Goal: Task Accomplishment & Management: Use online tool/utility

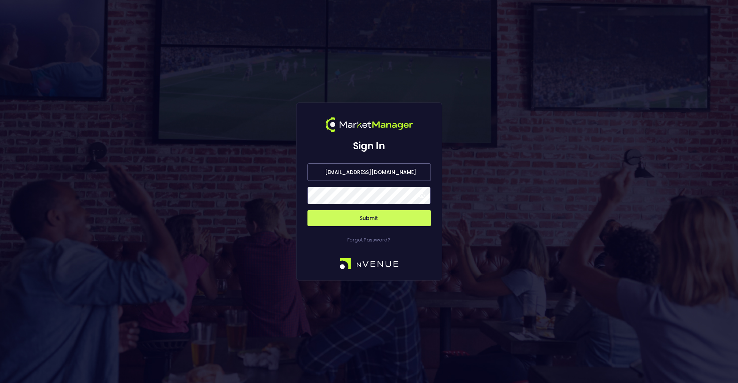
drag, startPoint x: 389, startPoint y: 174, endPoint x: 165, endPoint y: 172, distance: 224.1
click at [165, 172] on div "Sign In [EMAIL_ADDRESS][DOMAIN_NAME] Submit Forgot Password?" at bounding box center [369, 191] width 738 height 383
type input "o"
type input "[EMAIL_ADDRESS][DOMAIN_NAME]"
click at [350, 219] on button "Submit" at bounding box center [368, 218] width 123 height 16
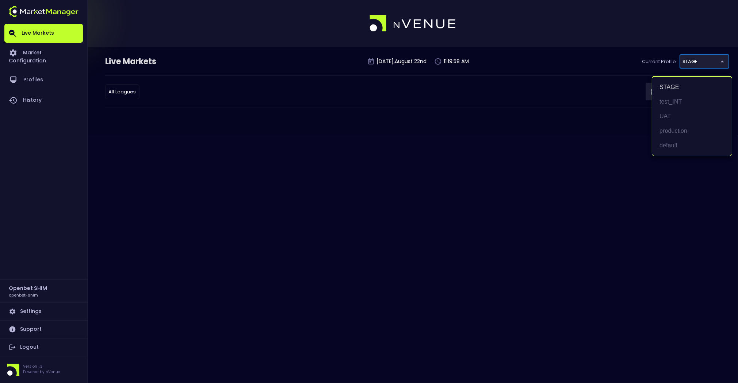
click at [697, 64] on body "Live Markets Market Configuration Profiles History Openbet SHIM openbet-shim Se…" at bounding box center [369, 191] width 738 height 383
click at [674, 130] on li "production" at bounding box center [692, 131] width 80 height 15
type input "2a6abf63-c314-44e9-bba0-df9808dfb38b"
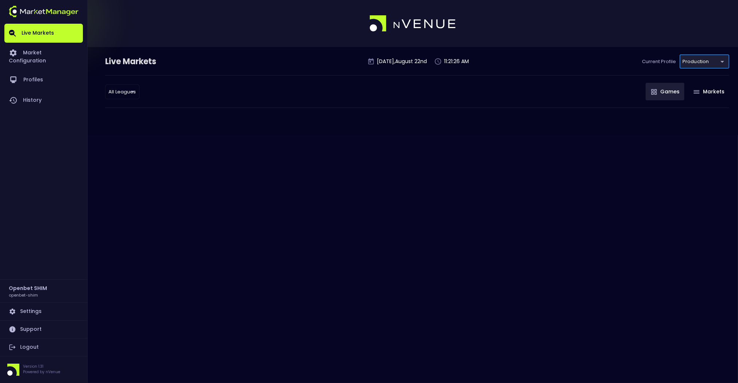
click at [32, 336] on link "Support" at bounding box center [43, 330] width 78 height 18
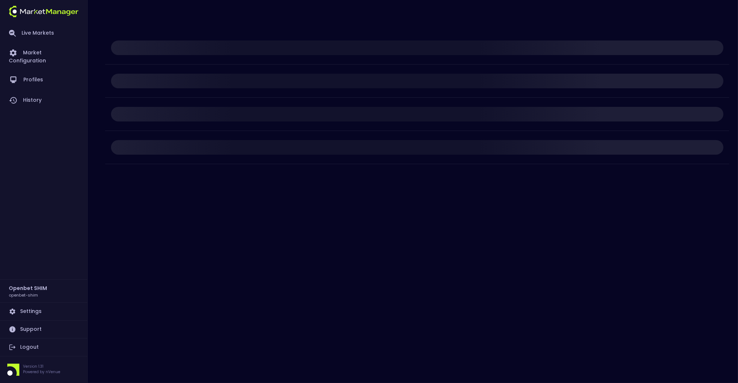
click at [33, 351] on link "Logout" at bounding box center [43, 348] width 78 height 18
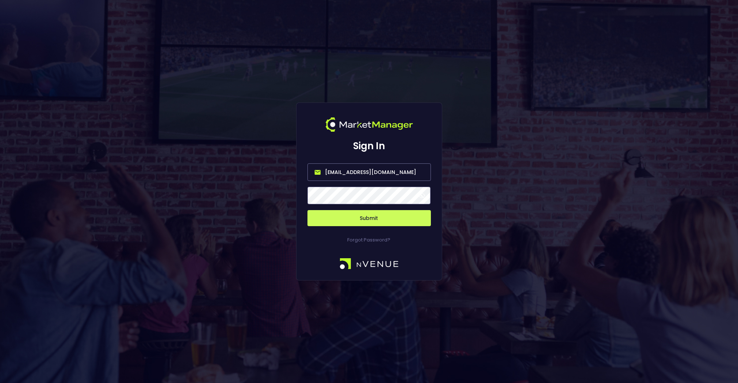
drag, startPoint x: 376, startPoint y: 176, endPoint x: 247, endPoint y: 162, distance: 129.5
click at [247, 162] on div "Sign In [EMAIL_ADDRESS][DOMAIN_NAME] Submit Forgot Password?" at bounding box center [369, 191] width 738 height 383
type input "[PERSON_NAME][EMAIL_ADDRESS][PERSON_NAME][DOMAIN_NAME]"
click at [307, 210] on button "Submit" at bounding box center [368, 218] width 123 height 16
